Goal: Task Accomplishment & Management: Manage account settings

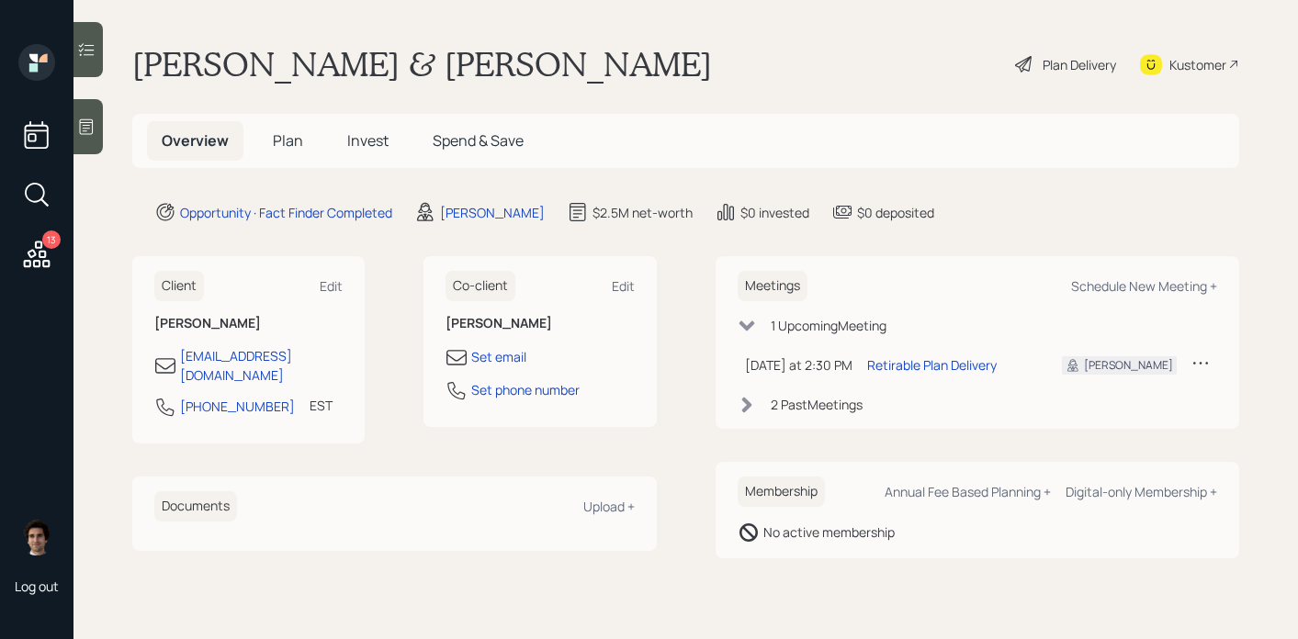
click at [292, 153] on h5 "Plan" at bounding box center [288, 141] width 60 height 40
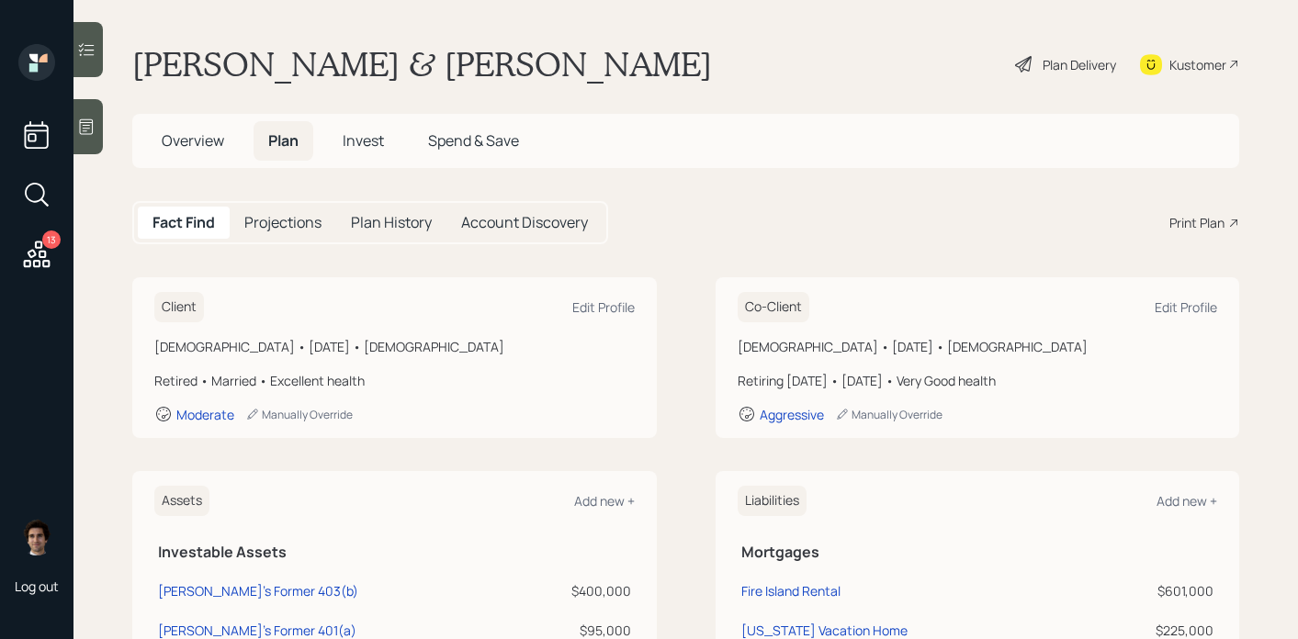
click at [1195, 224] on div "Print Plan" at bounding box center [1197, 222] width 55 height 19
click at [1181, 65] on div "Kustomer" at bounding box center [1198, 64] width 57 height 19
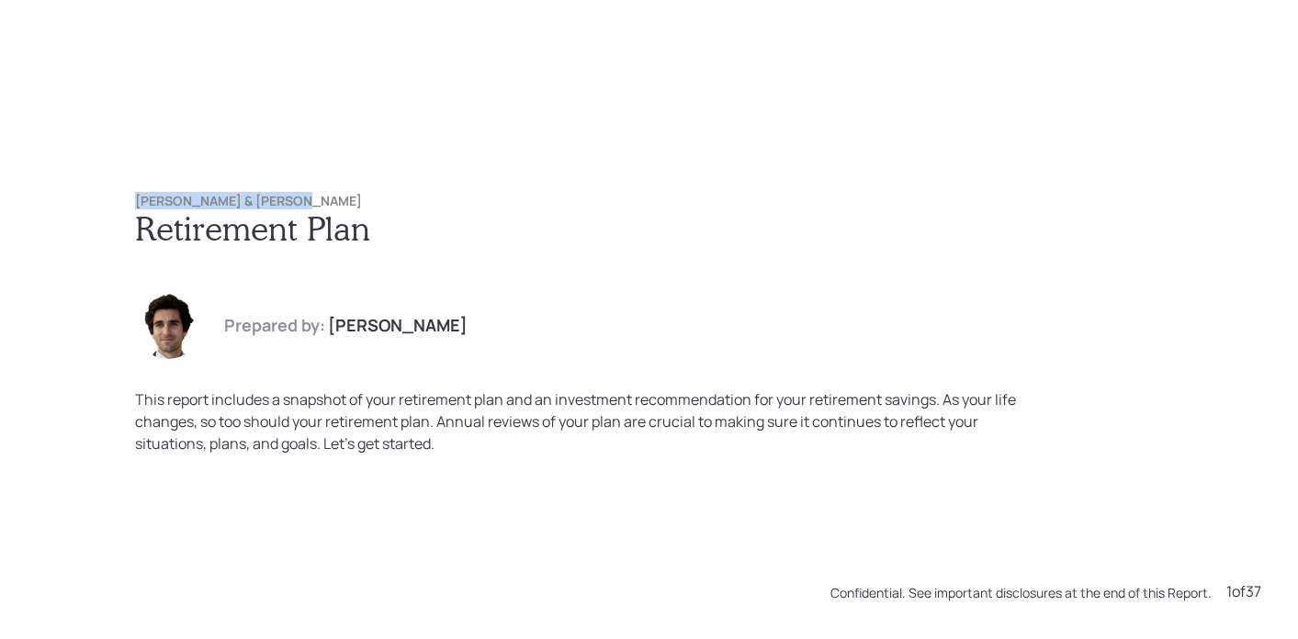
drag, startPoint x: 313, startPoint y: 198, endPoint x: 42, endPoint y: 158, distance: 274.0
click at [41, 158] on div "Joanne & Ronald Camarda Retirement Plan Prepared by: Harrison Schaefer This rep…" at bounding box center [649, 319] width 1298 height 639
copy h6 "[PERSON_NAME] & [PERSON_NAME]"
click at [482, 231] on h1 "Retirement Plan" at bounding box center [649, 229] width 1029 height 40
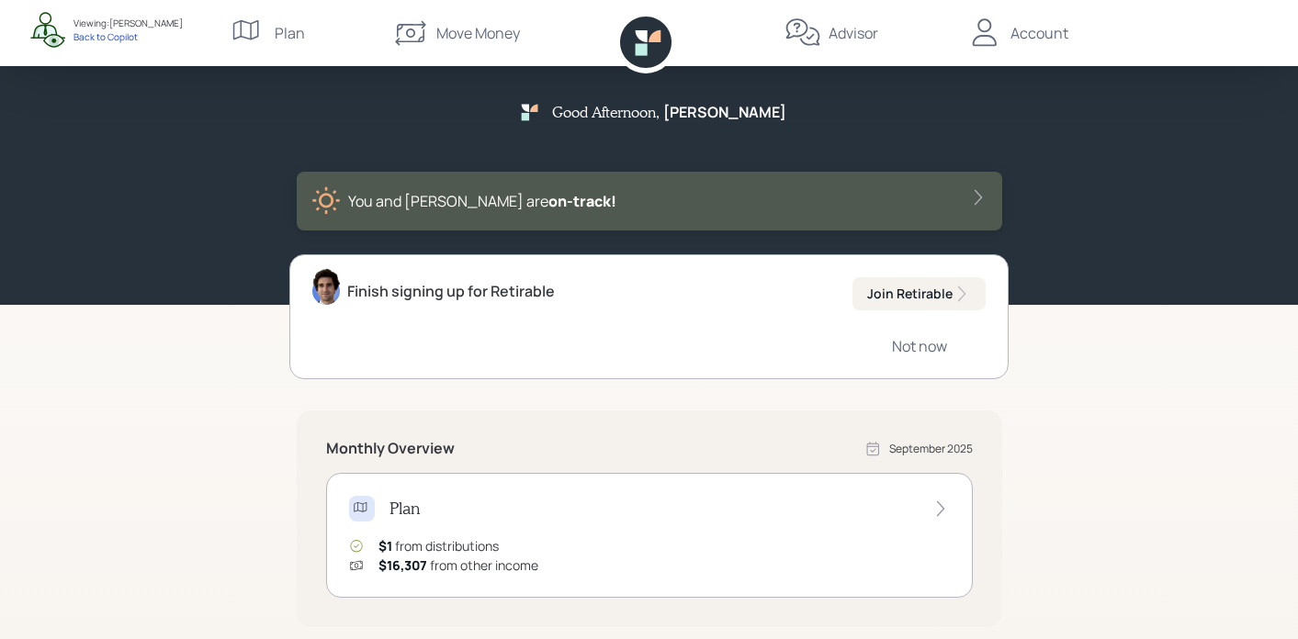
click at [987, 30] on icon at bounding box center [984, 32] width 24 height 28
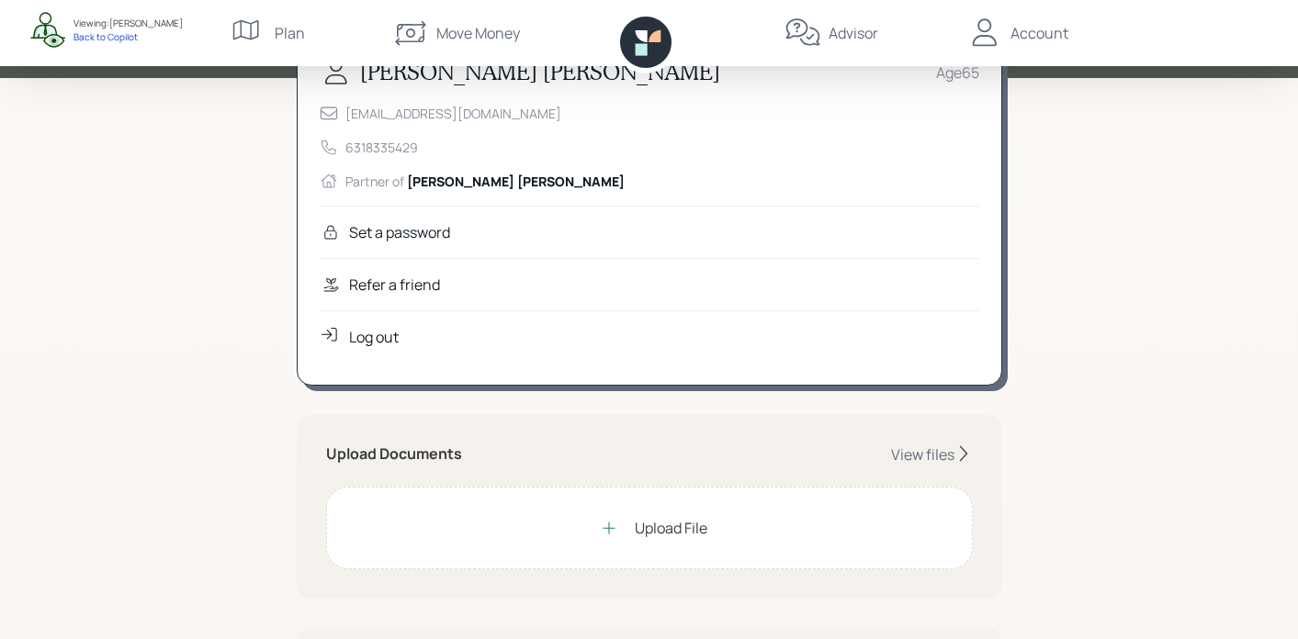
scroll to position [239, 0]
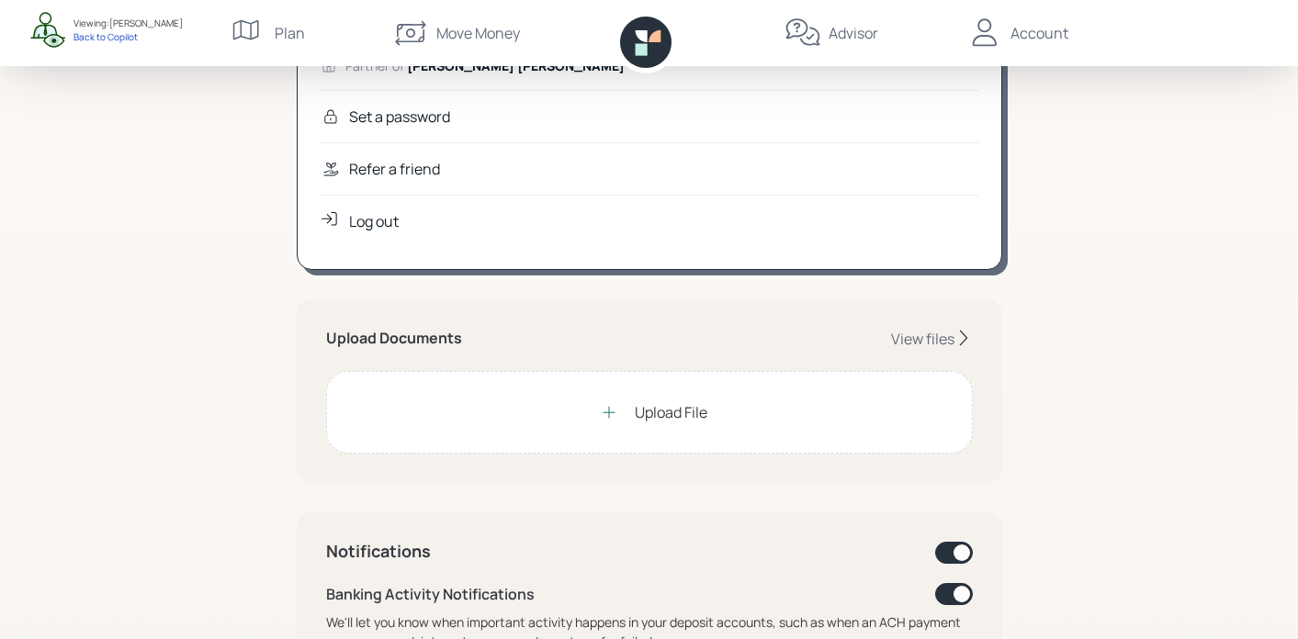
click at [642, 429] on div "Upload File" at bounding box center [649, 412] width 117 height 37
click at [907, 341] on div "View files" at bounding box center [922, 339] width 63 height 20
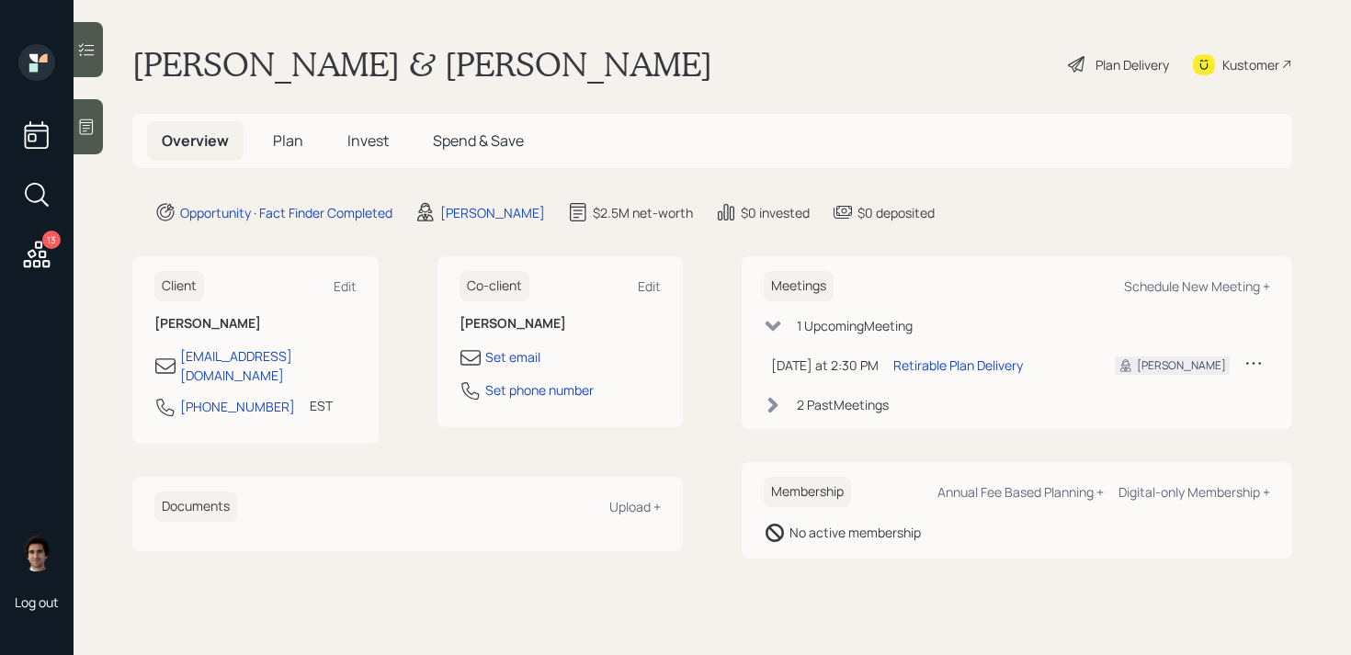
click at [36, 253] on icon at bounding box center [36, 254] width 33 height 33
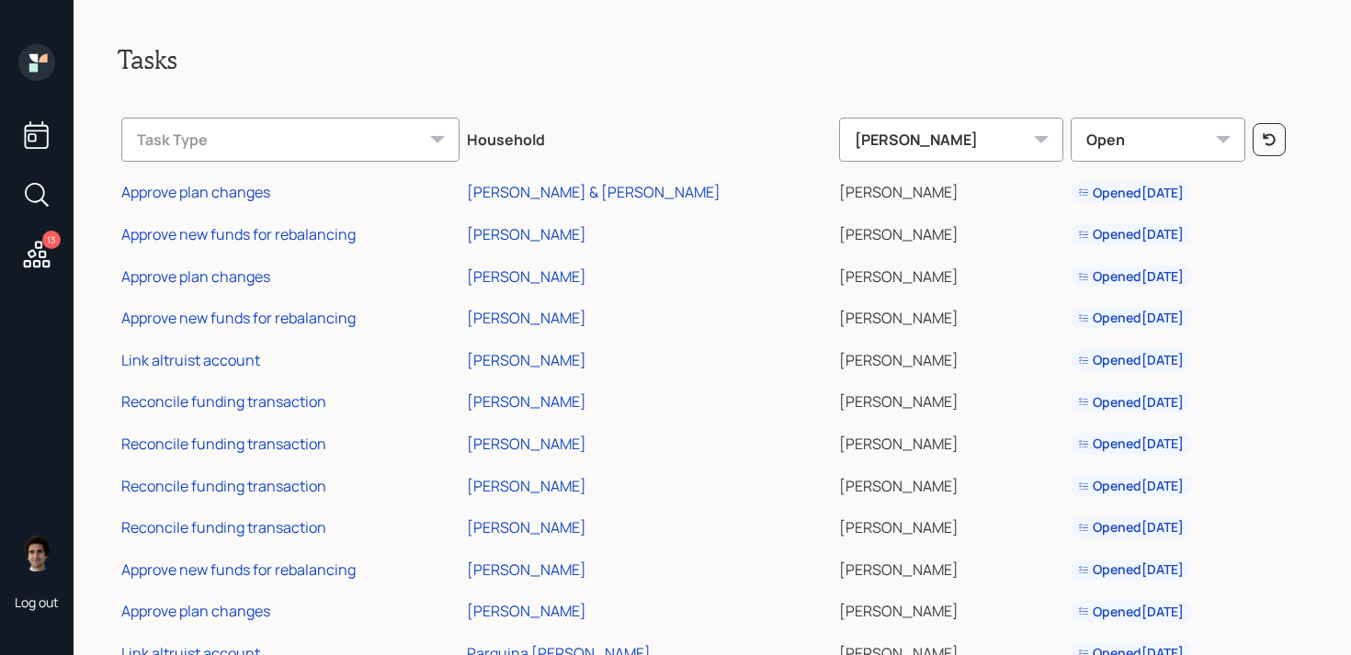
scroll to position [102, 0]
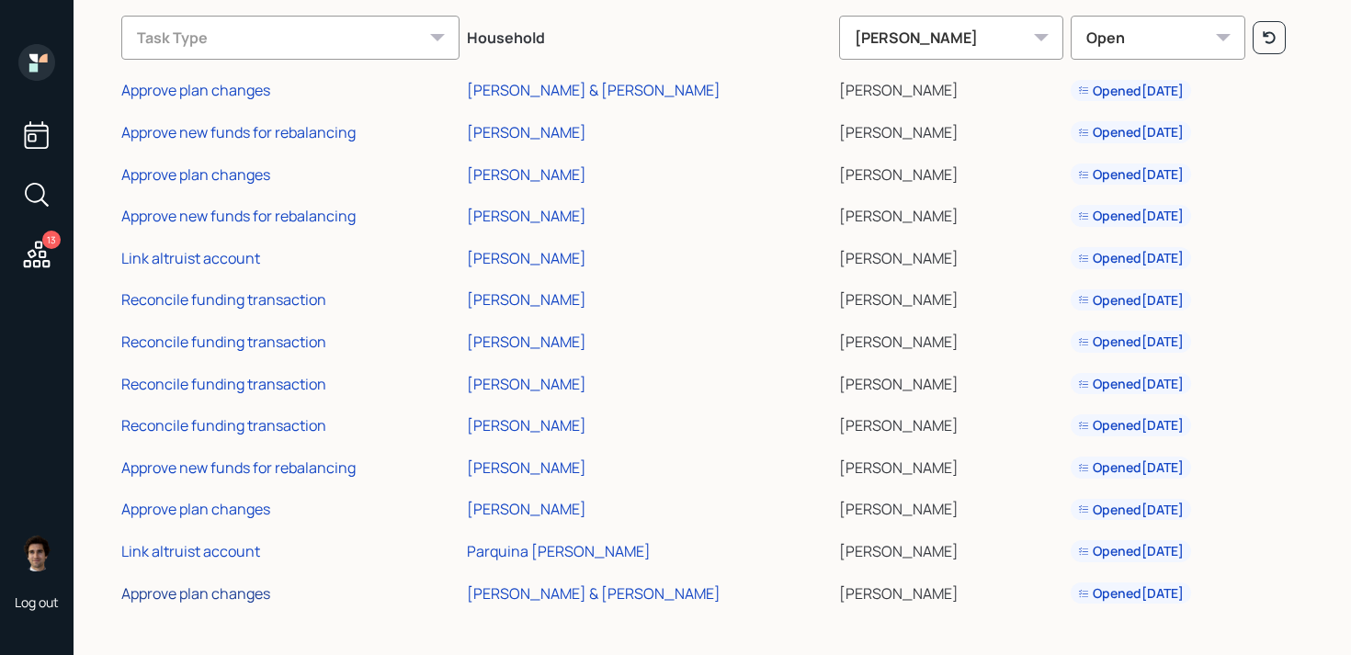
click at [249, 593] on div "Approve plan changes" at bounding box center [195, 593] width 149 height 20
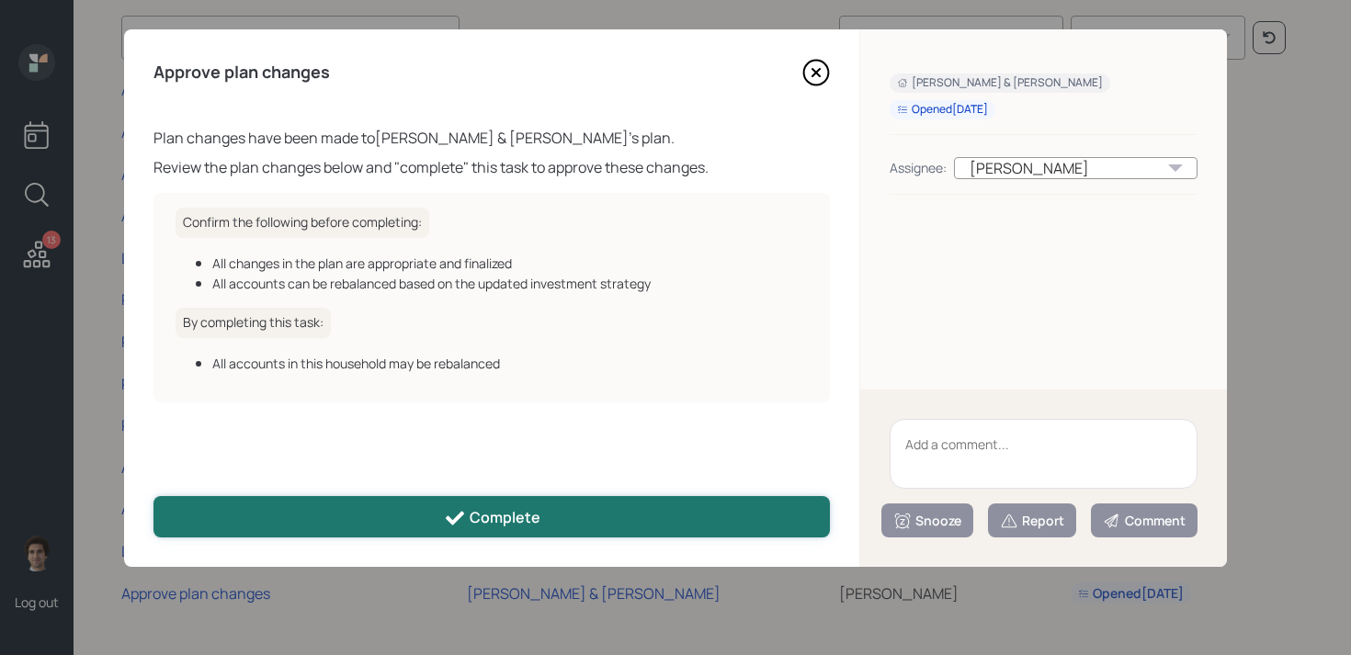
click at [696, 524] on button "Complete" at bounding box center [491, 516] width 676 height 41
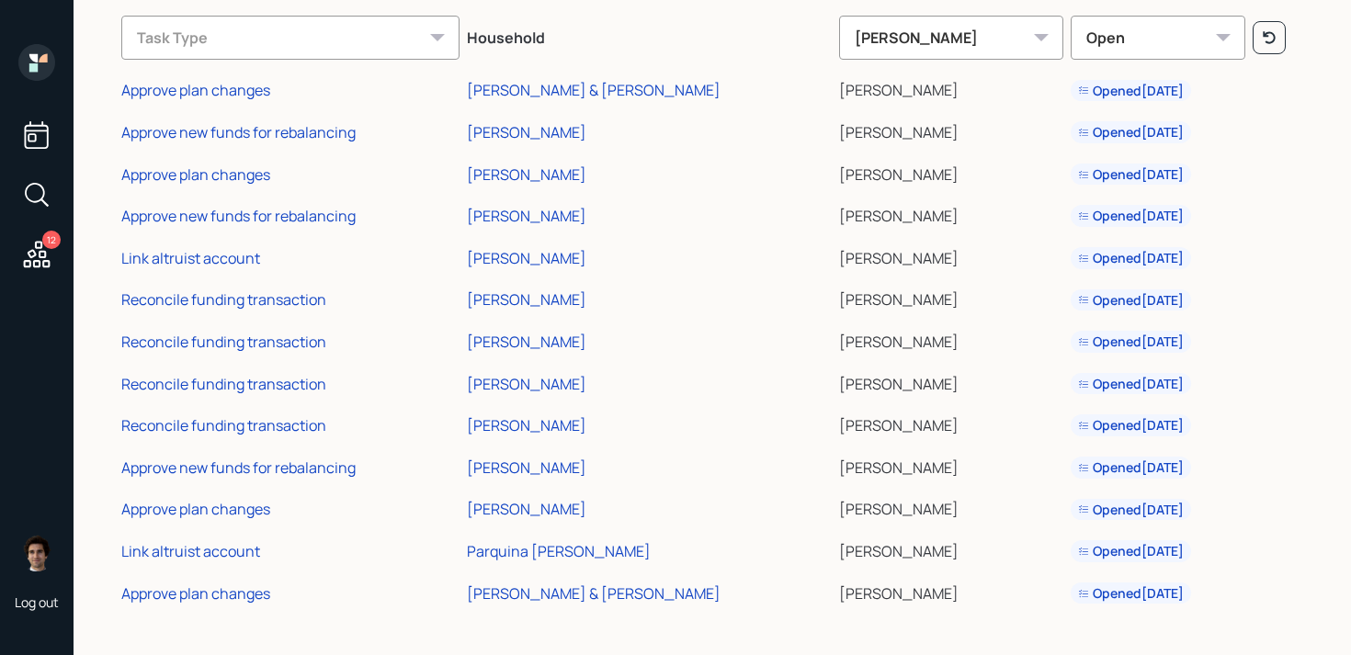
click at [555, 528] on td "Parquina Wills" at bounding box center [649, 548] width 373 height 42
click at [252, 504] on div "Approve plan changes" at bounding box center [195, 509] width 149 height 20
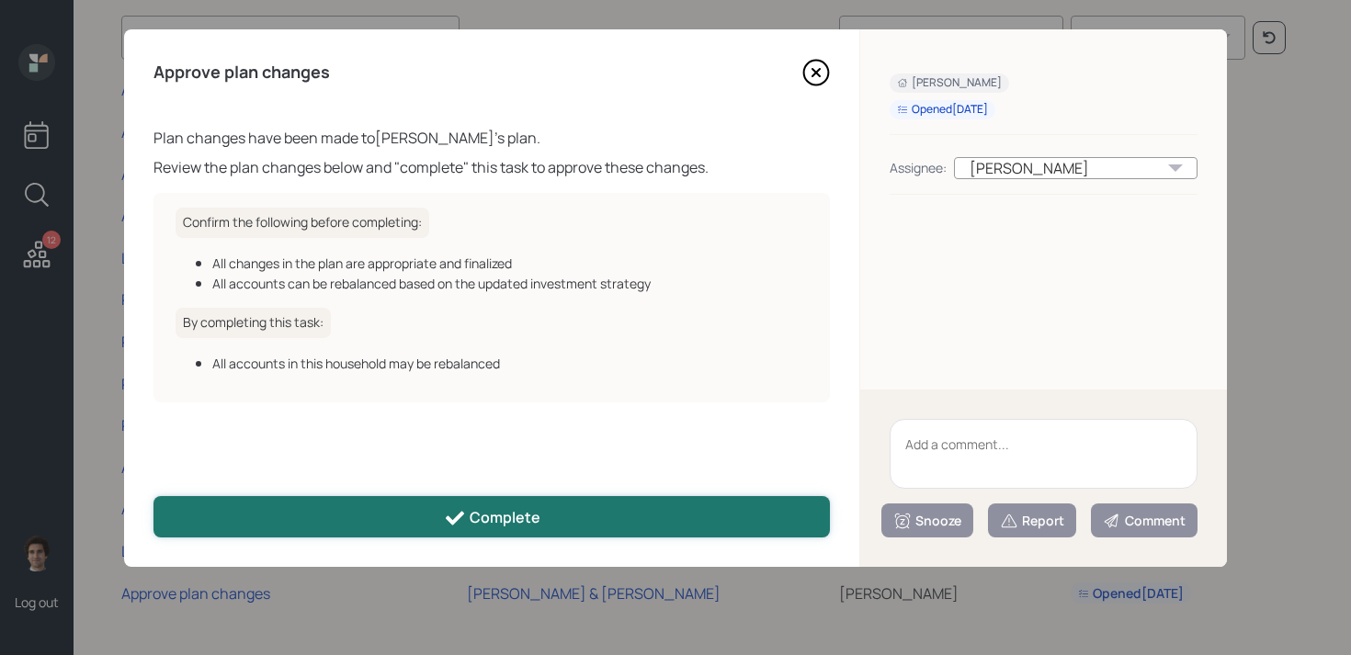
click at [541, 511] on button "Complete" at bounding box center [491, 516] width 676 height 41
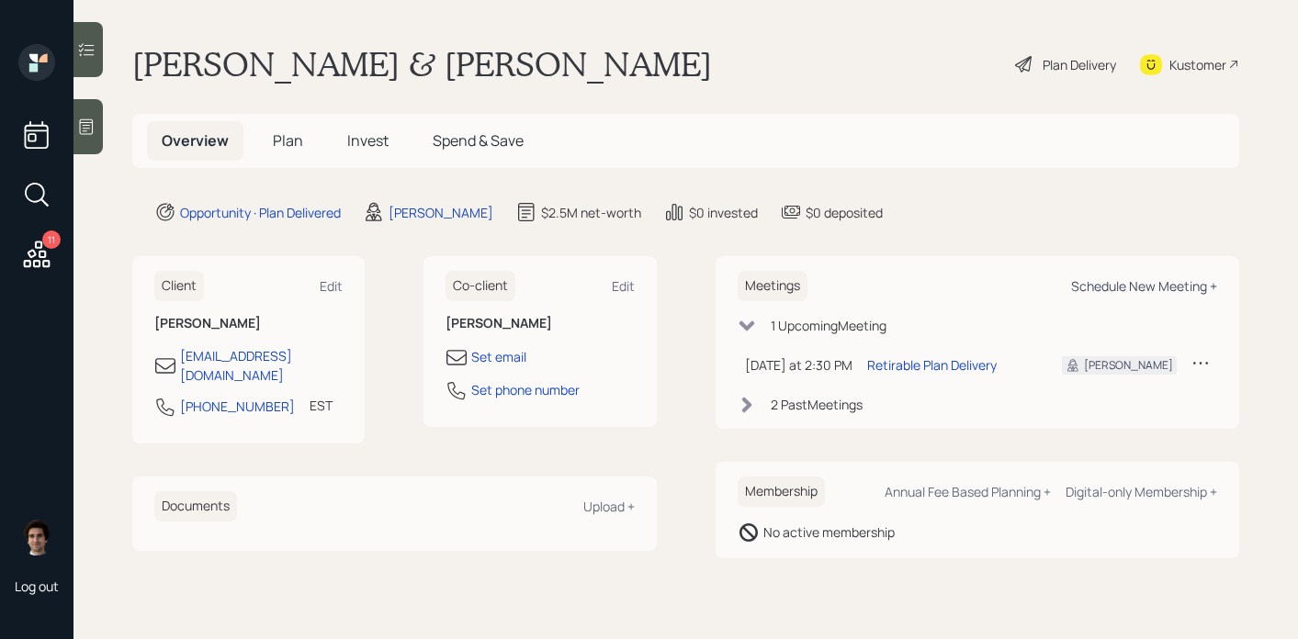
click at [1181, 286] on div "Schedule New Meeting +" at bounding box center [1144, 285] width 146 height 17
select select "59554aeb-d739-4552-90b9-0d27d70b4bf7"
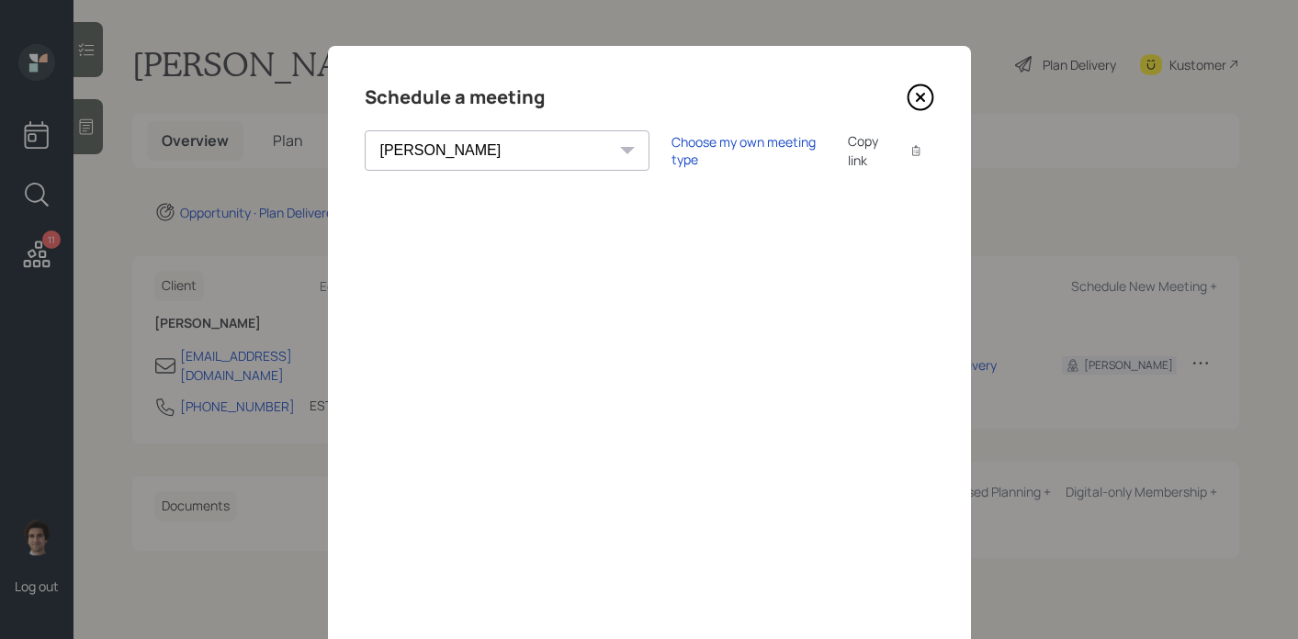
click at [928, 86] on icon at bounding box center [921, 98] width 28 height 28
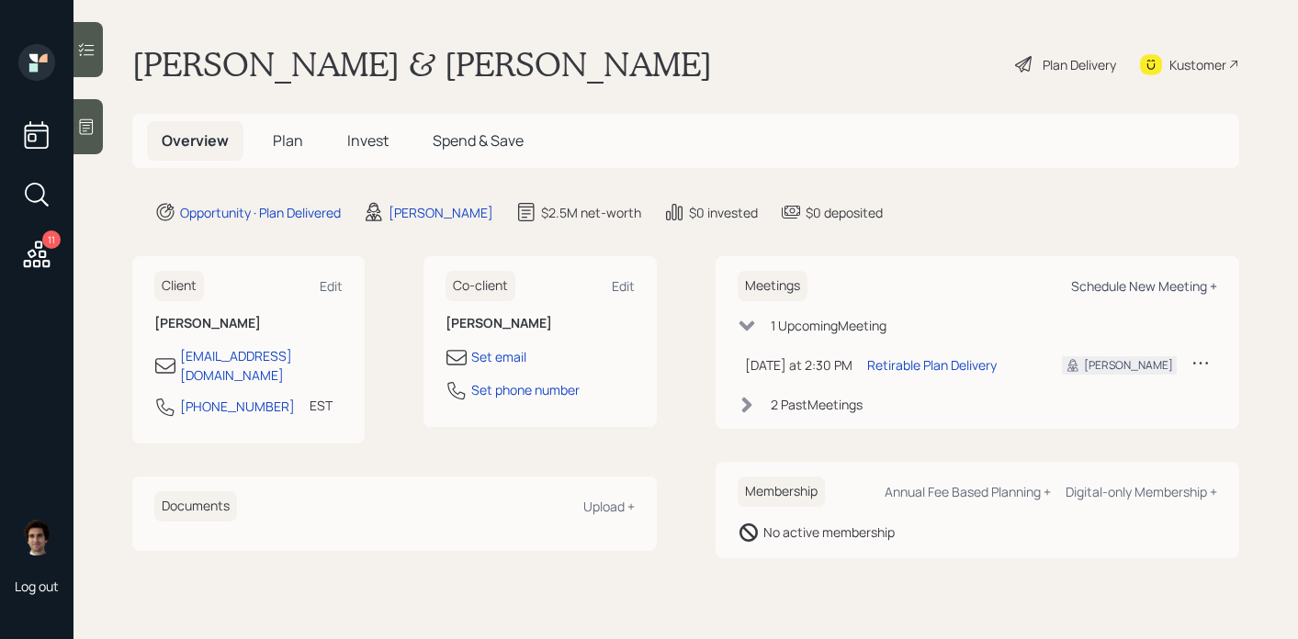
click at [1084, 293] on div "Schedule New Meeting +" at bounding box center [1144, 285] width 146 height 17
select select "59554aeb-d739-4552-90b9-0d27d70b4bf7"
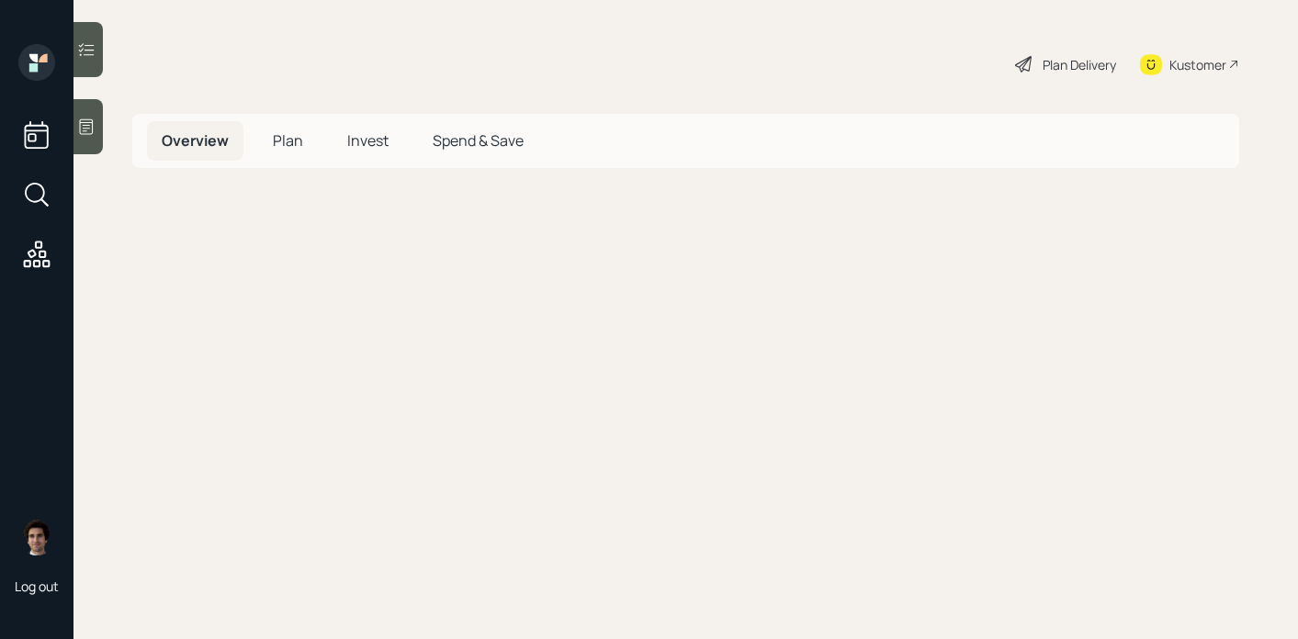
select select "59554aeb-d739-4552-90b9-0d27d70b4bf7"
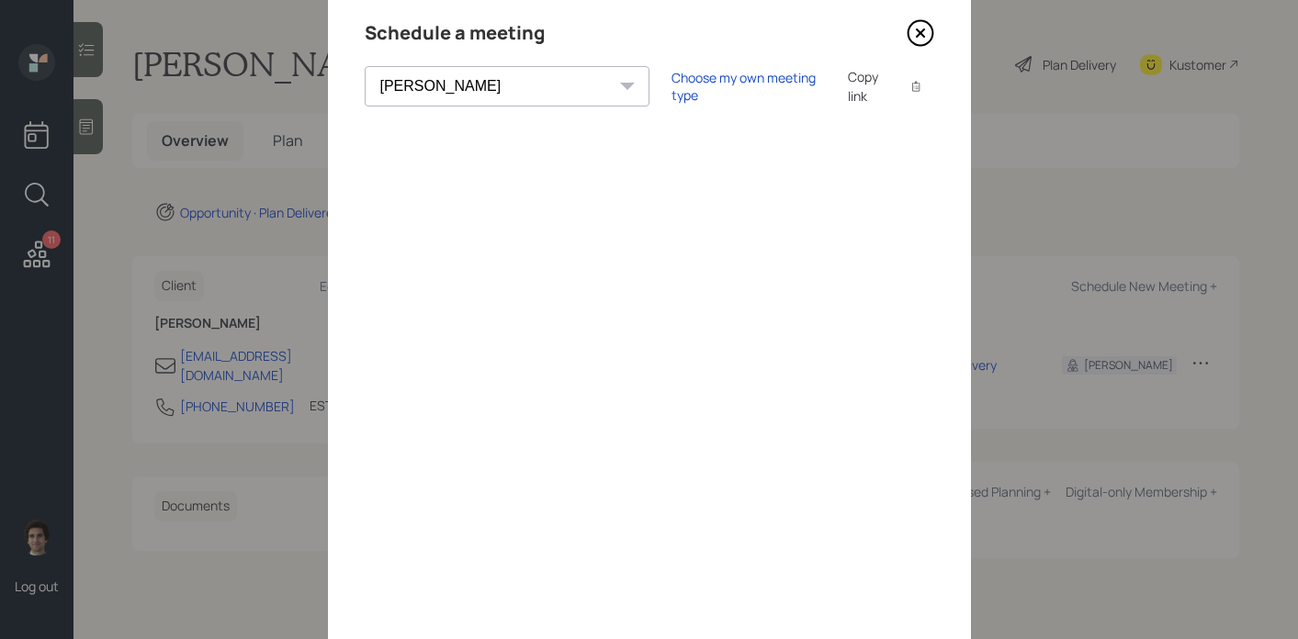
scroll to position [187, 0]
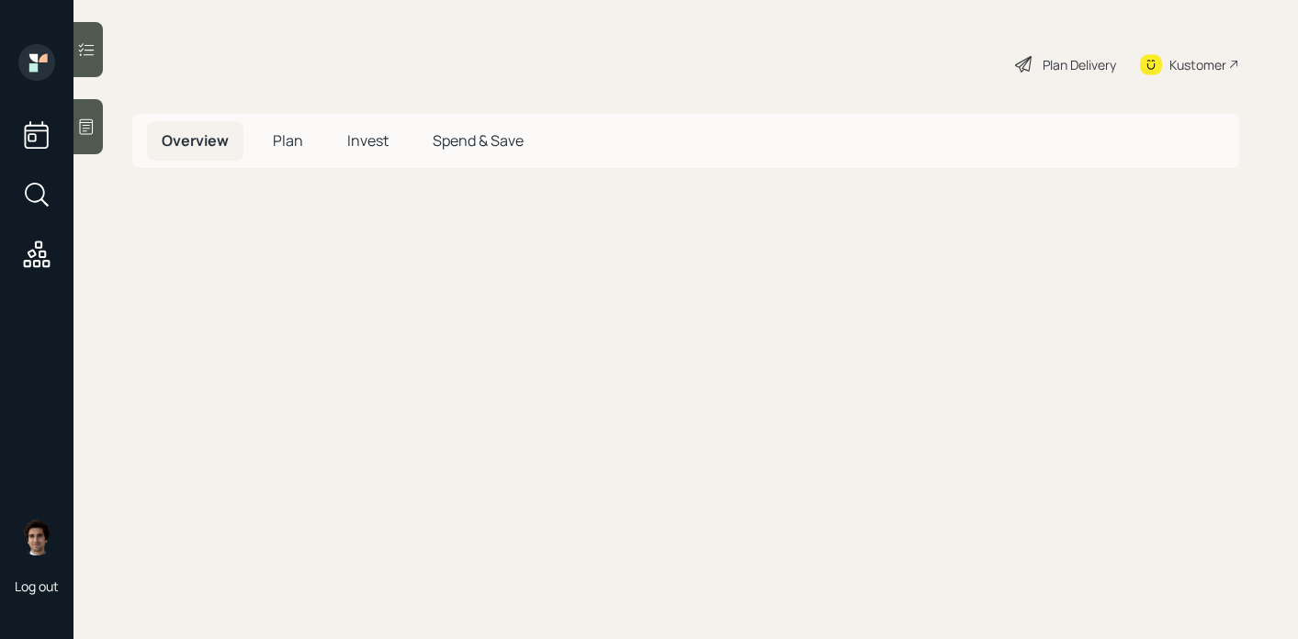
select select "59554aeb-d739-4552-90b9-0d27d70b4bf7"
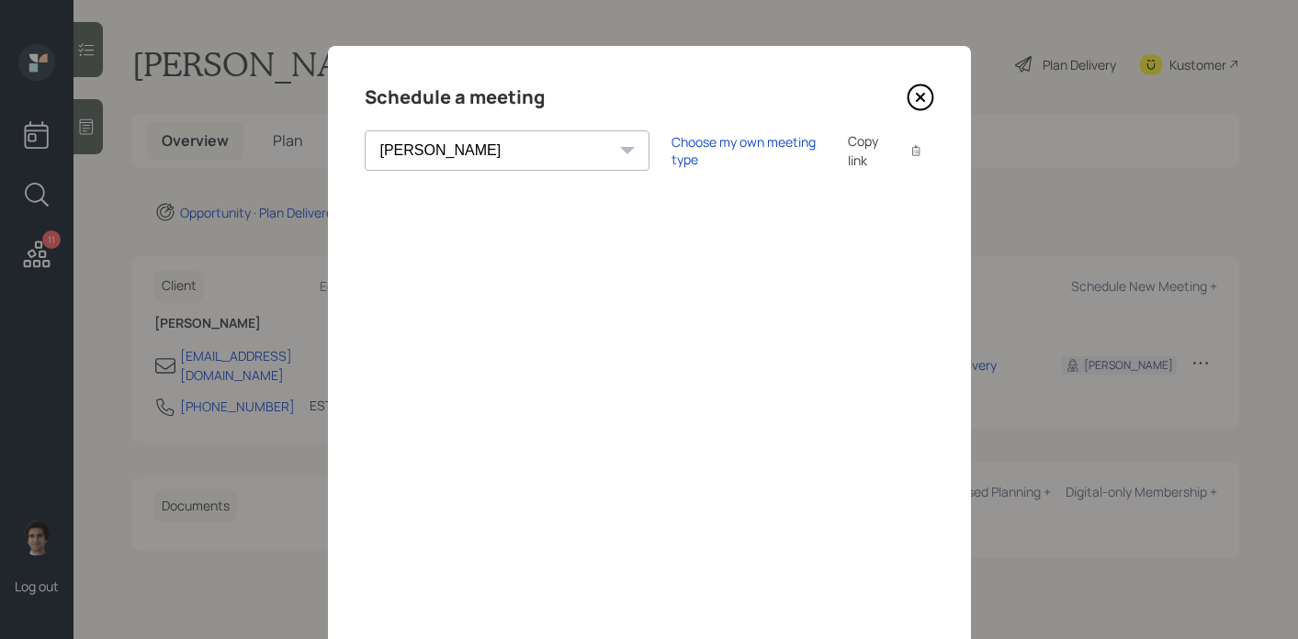
click at [939, 118] on div "Schedule a meeting [PERSON_NAME] [PERSON_NAME] [PERSON_NAME] [PERSON_NAME] [PER…" at bounding box center [649, 413] width 643 height 735
click at [923, 96] on icon at bounding box center [921, 98] width 28 height 28
